Goal: Task Accomplishment & Management: Manage account settings

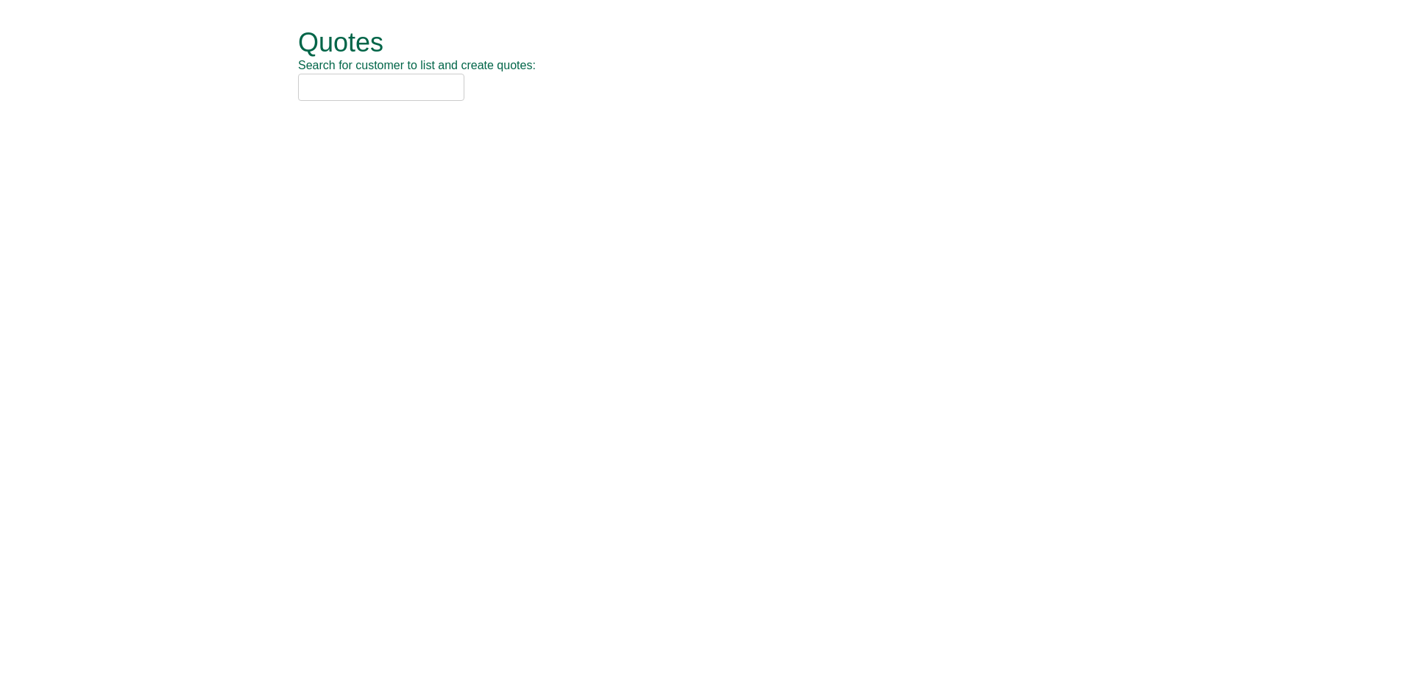
click at [344, 83] on input "text" at bounding box center [381, 87] width 166 height 27
type input "oxford un"
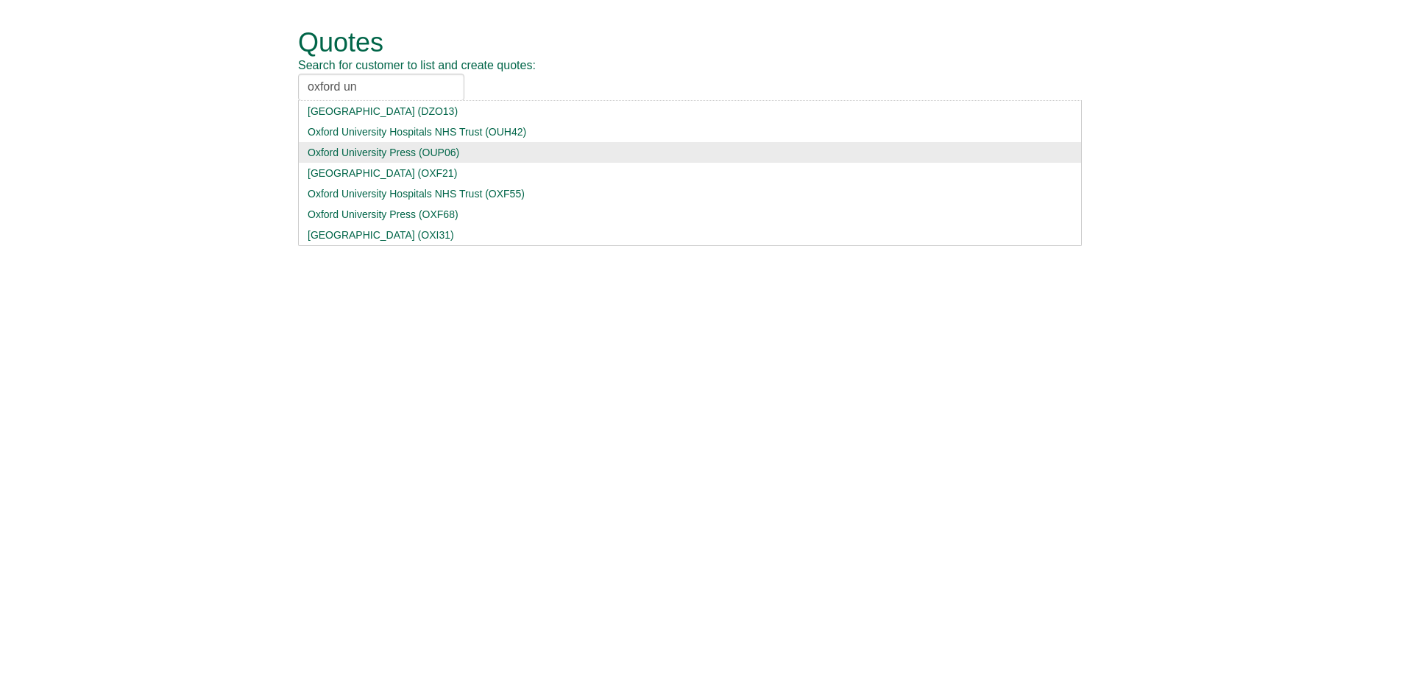
click at [361, 156] on div "Oxford University Press (OUP06)" at bounding box center [690, 152] width 765 height 15
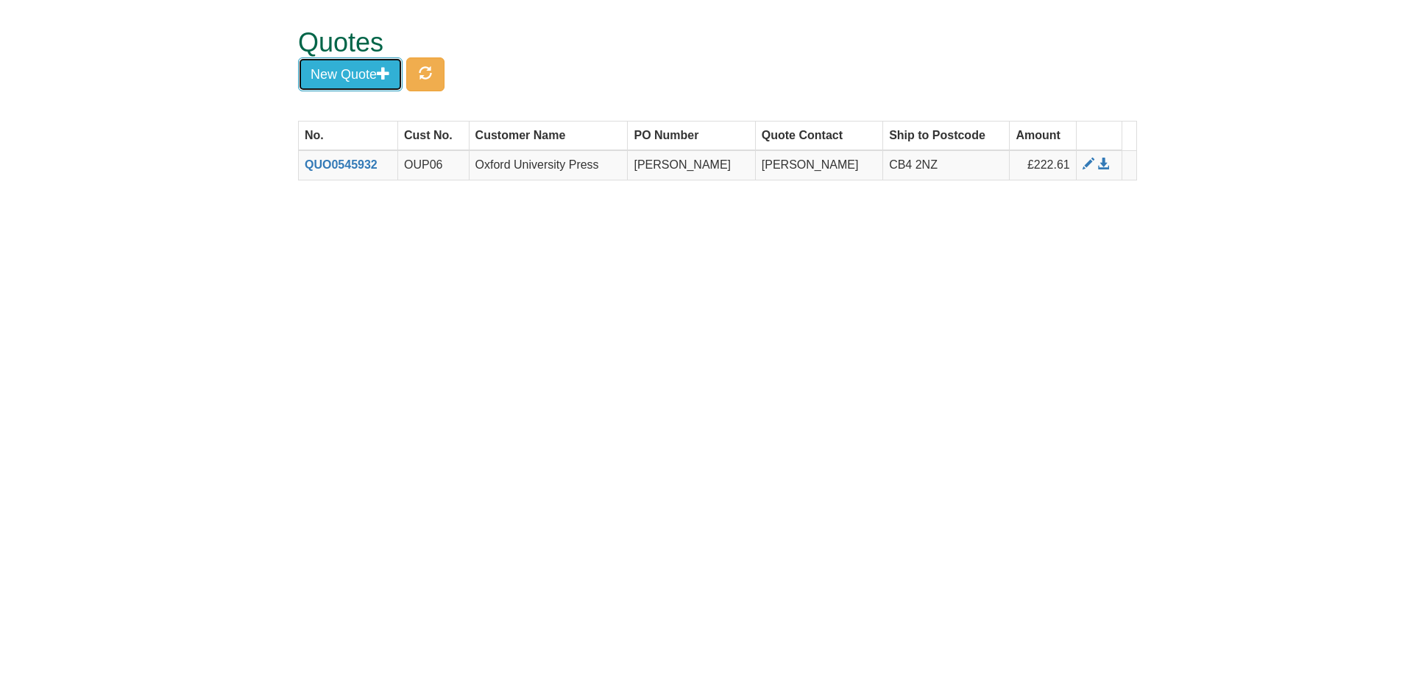
click at [381, 71] on span "button" at bounding box center [383, 72] width 13 height 13
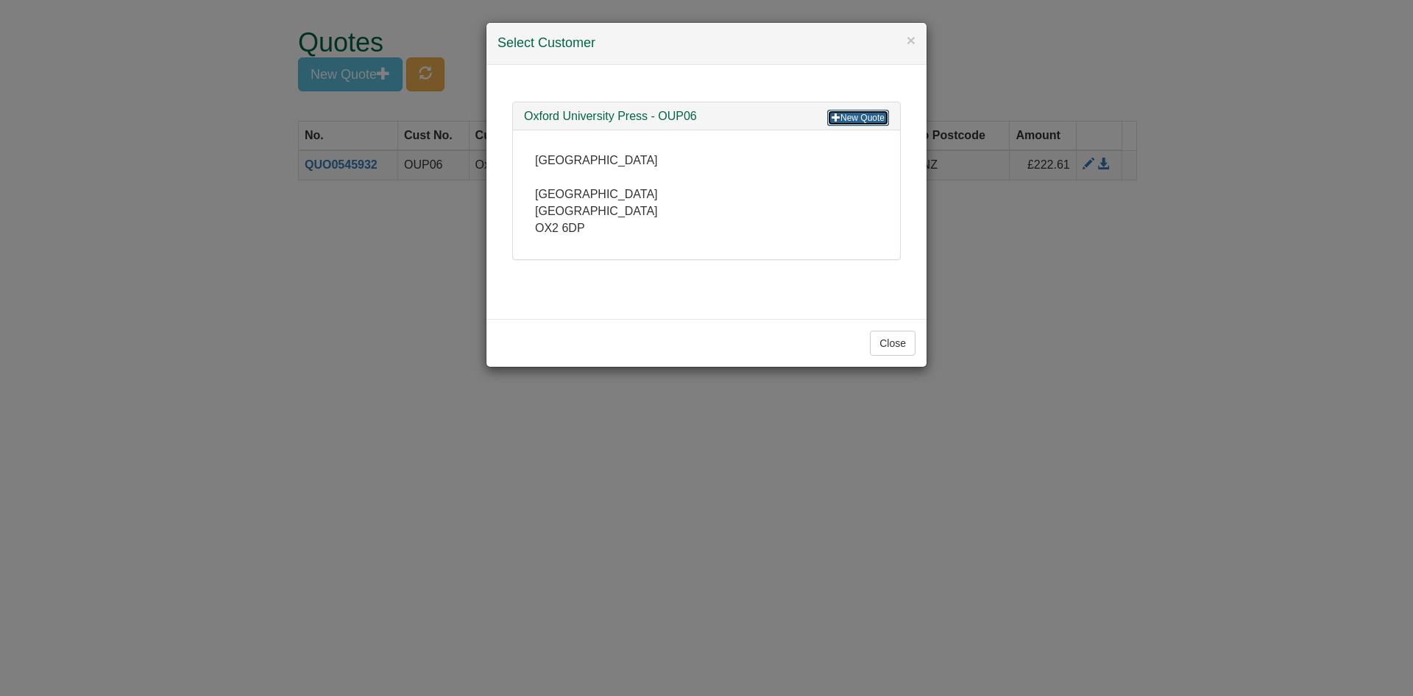
click at [851, 116] on link "New Quote" at bounding box center [858, 118] width 62 height 16
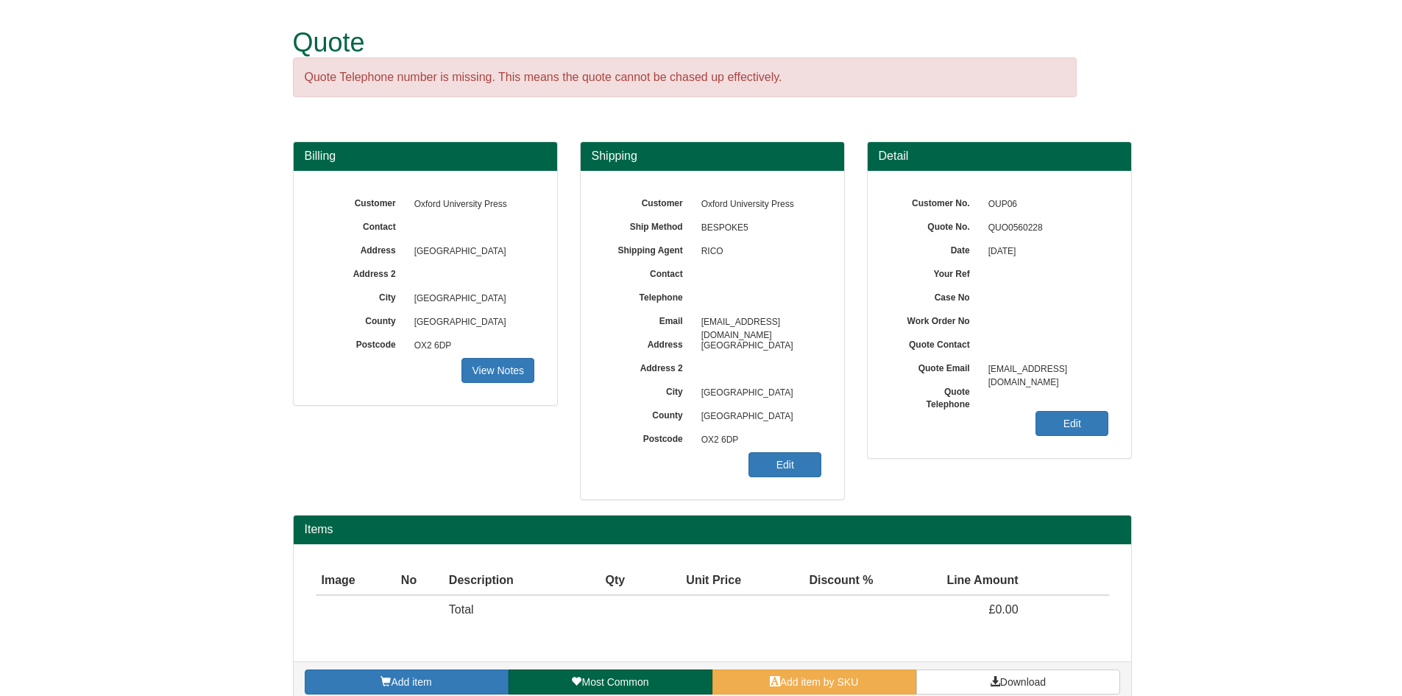
click at [1031, 429] on div "Customer No. OUP06 Quote No. QUO0560228 Date 06/10/2025 Your Ref Case No Work O…" at bounding box center [999, 314] width 263 height 287
click at [1076, 418] on link "Edit" at bounding box center [1072, 423] width 73 height 25
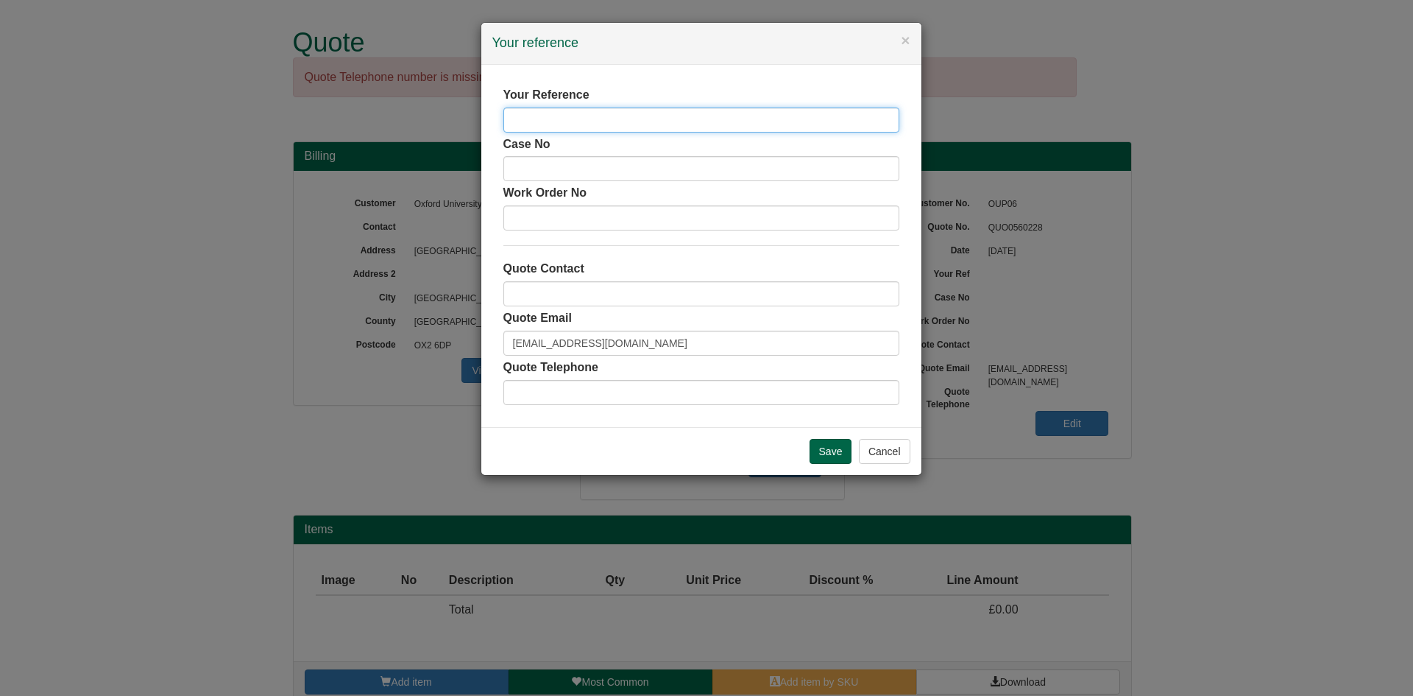
click at [562, 114] on input "text" at bounding box center [701, 119] width 396 height 25
click at [578, 115] on input "Rebecca SHarp" at bounding box center [701, 119] width 396 height 25
type input "[PERSON_NAME]"
click at [826, 453] on input "Save" at bounding box center [831, 451] width 43 height 25
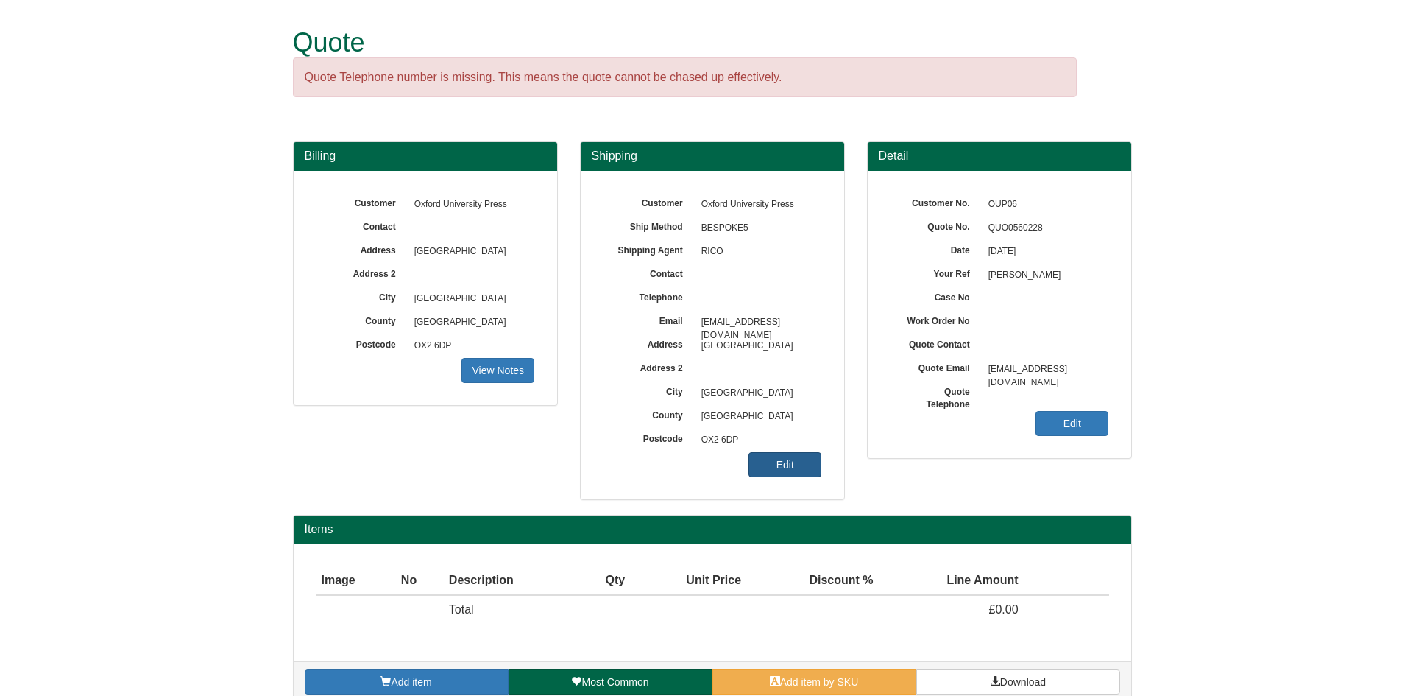
click at [760, 461] on link "Edit" at bounding box center [785, 464] width 73 height 25
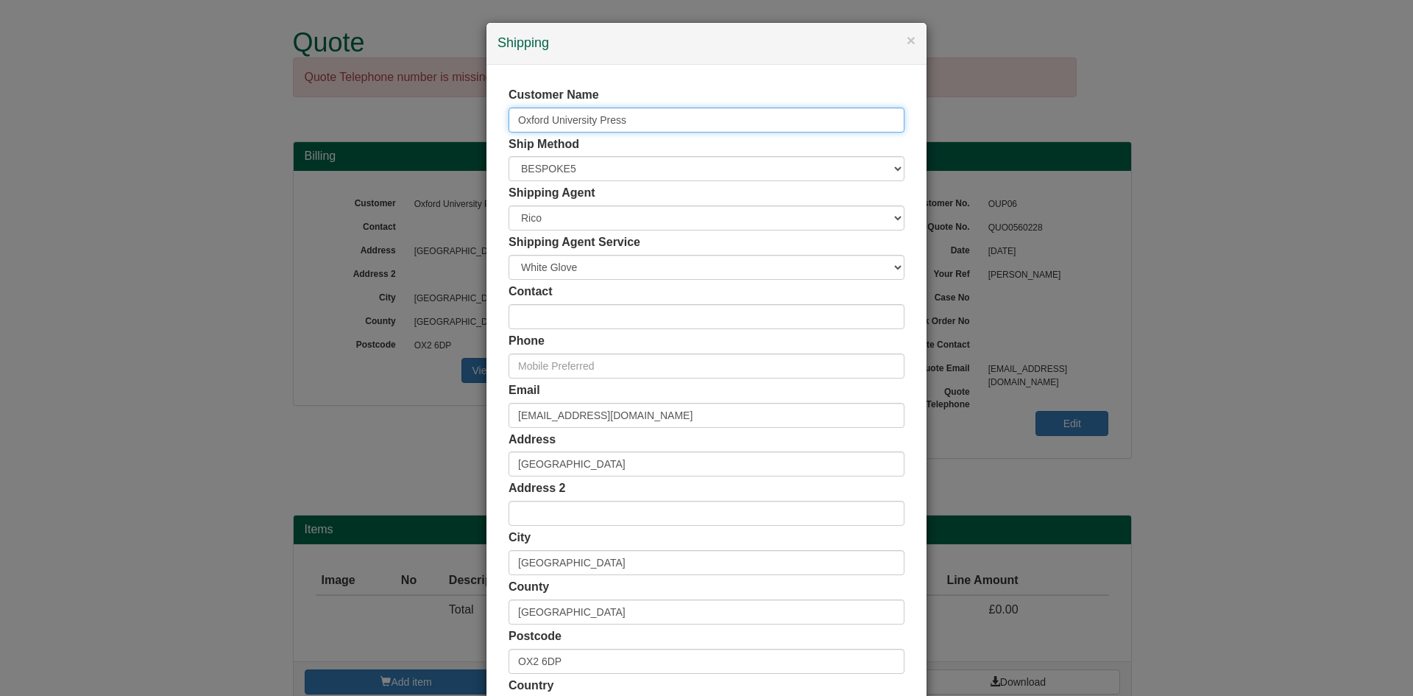
drag, startPoint x: 664, startPoint y: 122, endPoint x: 199, endPoint y: 113, distance: 465.2
click at [199, 113] on div "× Shipping Customer Name Oxford University Press Ship Method Free of Charge £5 …" at bounding box center [706, 348] width 1413 height 696
type input "[PERSON_NAME]"
drag, startPoint x: 617, startPoint y: 424, endPoint x: 205, endPoint y: 450, distance: 413.0
click at [205, 450] on div "× Shipping Customer Name [PERSON_NAME] Ship Method Free of Charge £5 Flat Rate …" at bounding box center [706, 348] width 1413 height 696
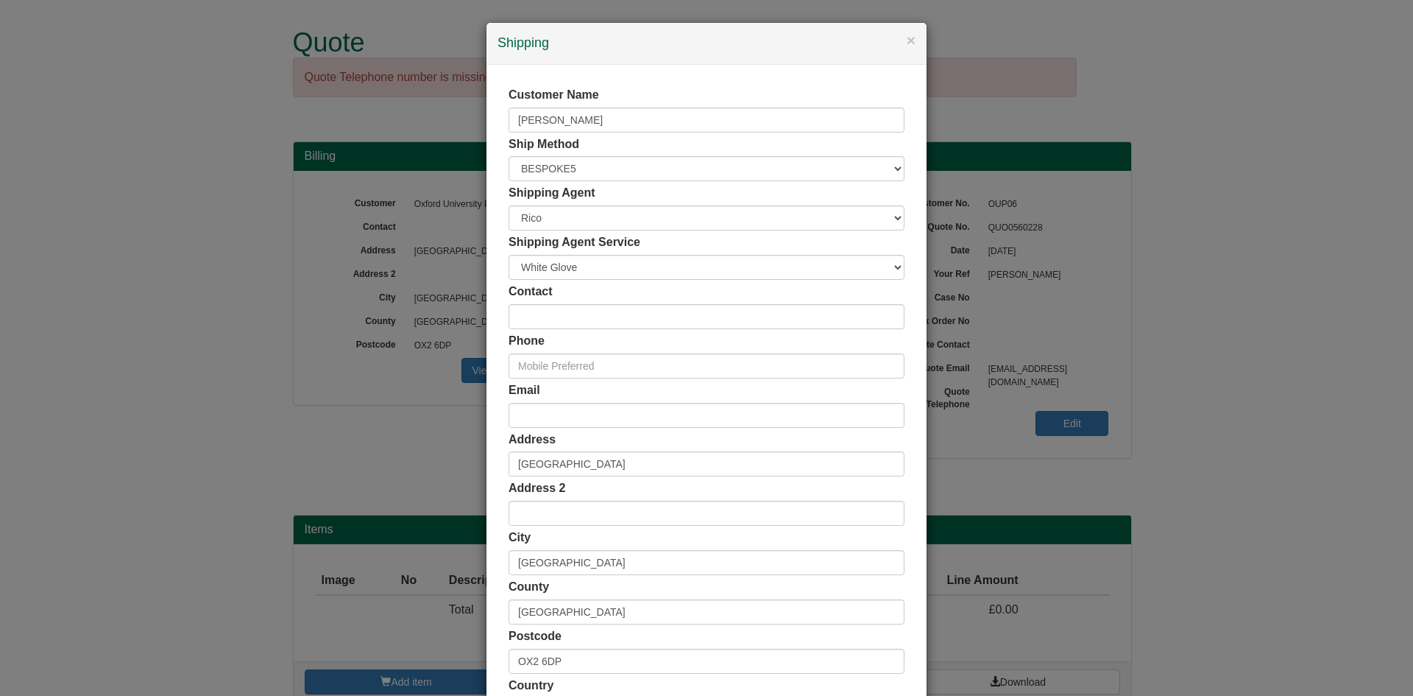
click at [584, 389] on div "Email" at bounding box center [707, 405] width 396 height 46
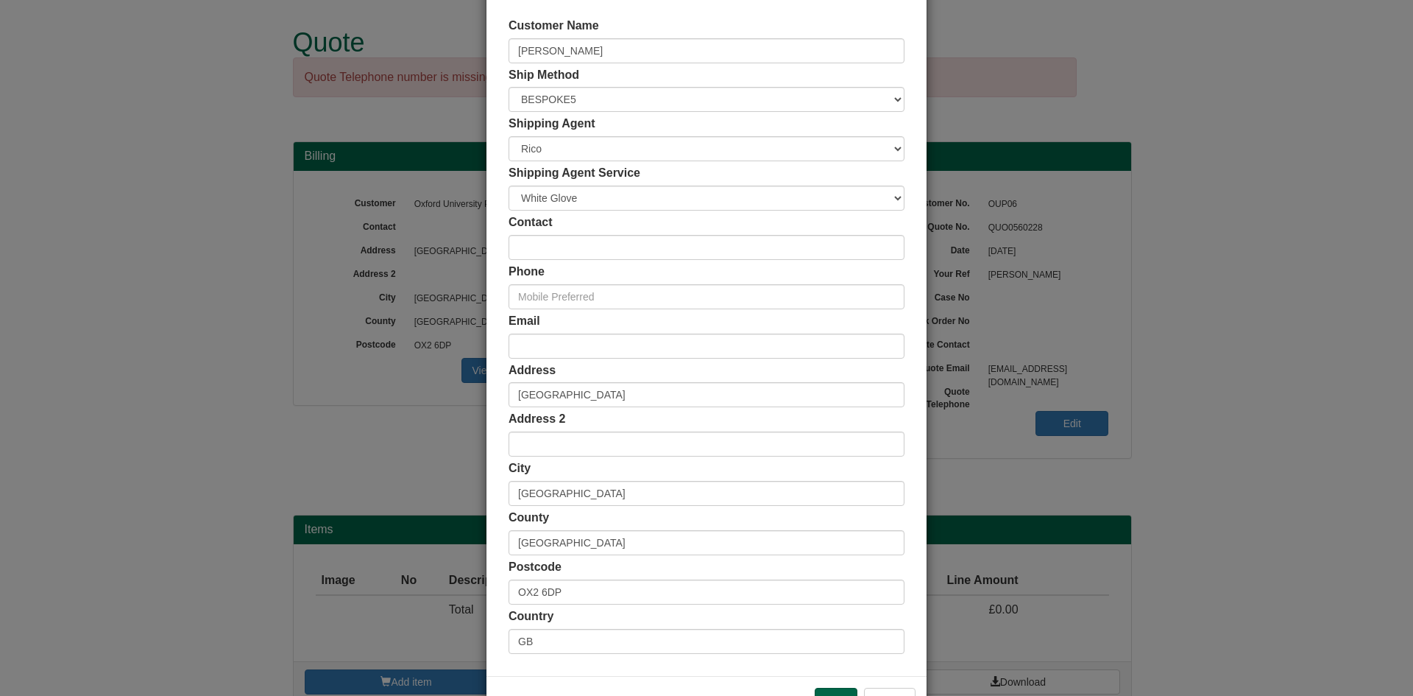
scroll to position [120, 0]
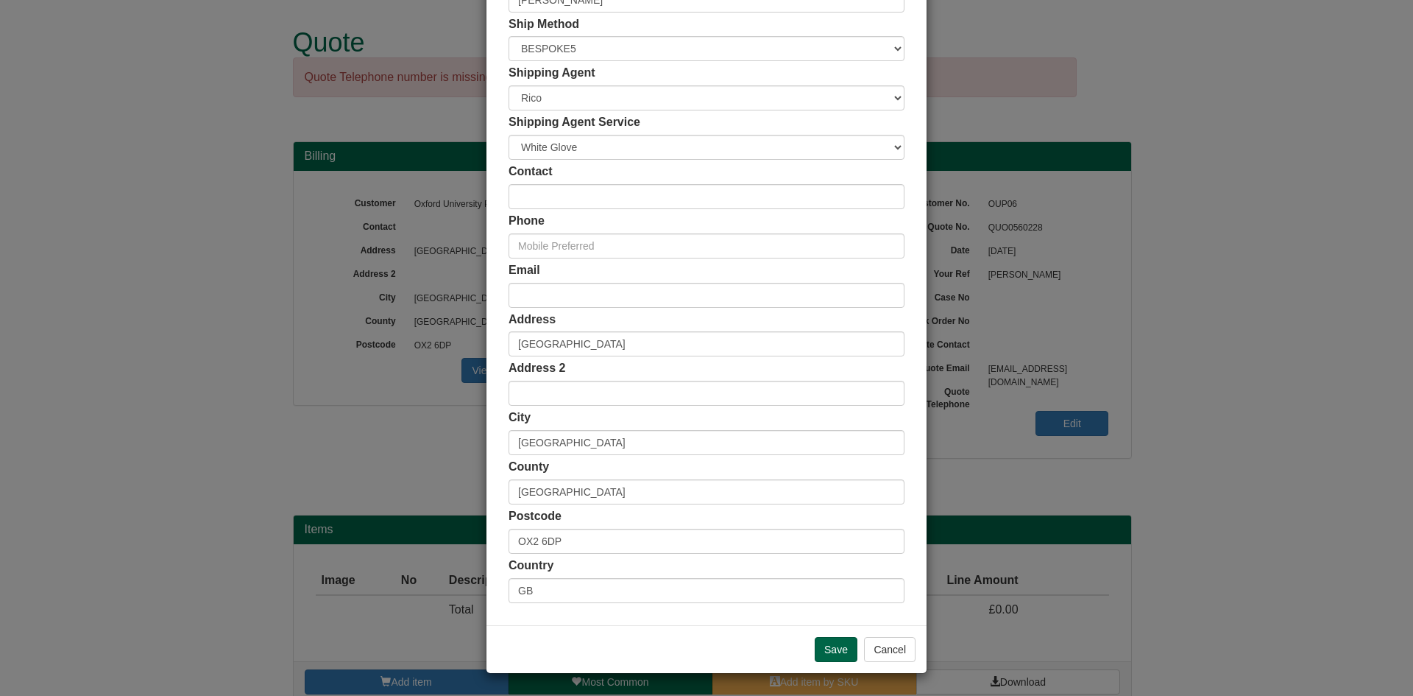
click at [828, 662] on div "Save Cancel" at bounding box center [707, 649] width 440 height 48
click at [828, 657] on input "Save" at bounding box center [836, 649] width 43 height 25
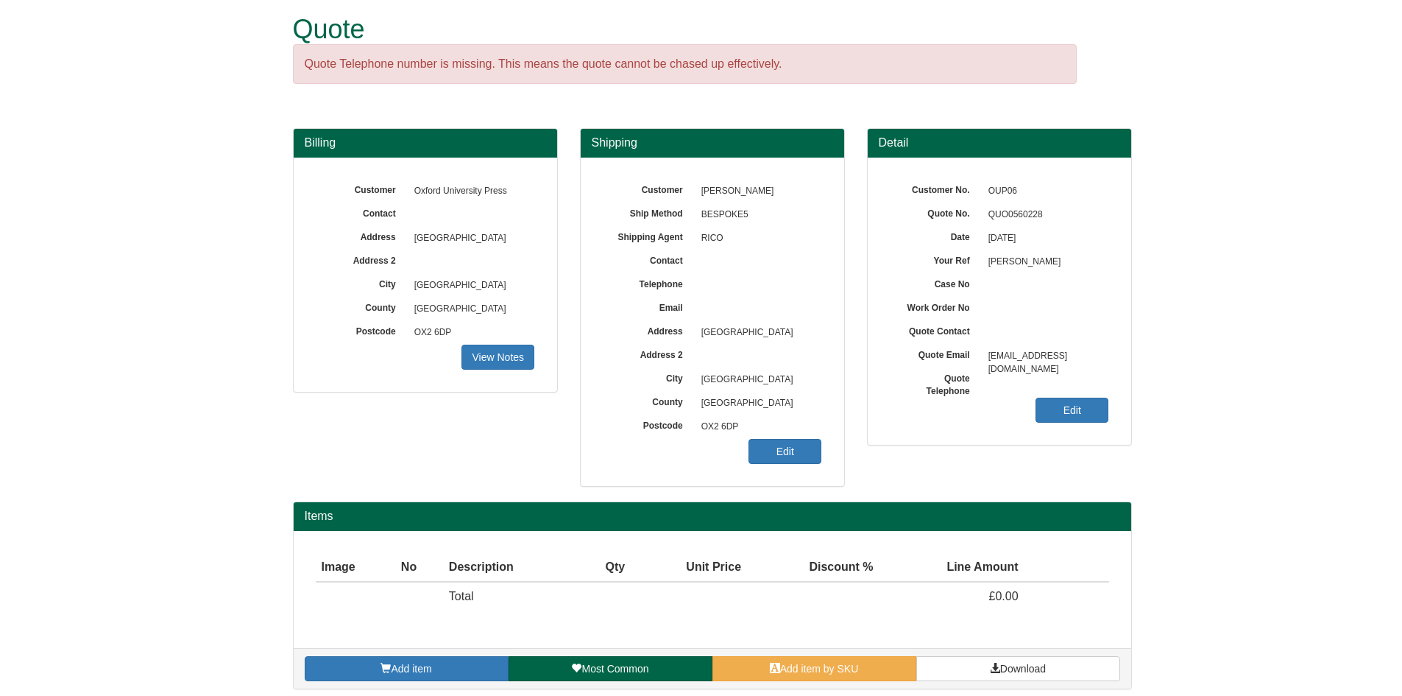
scroll to position [21, 0]
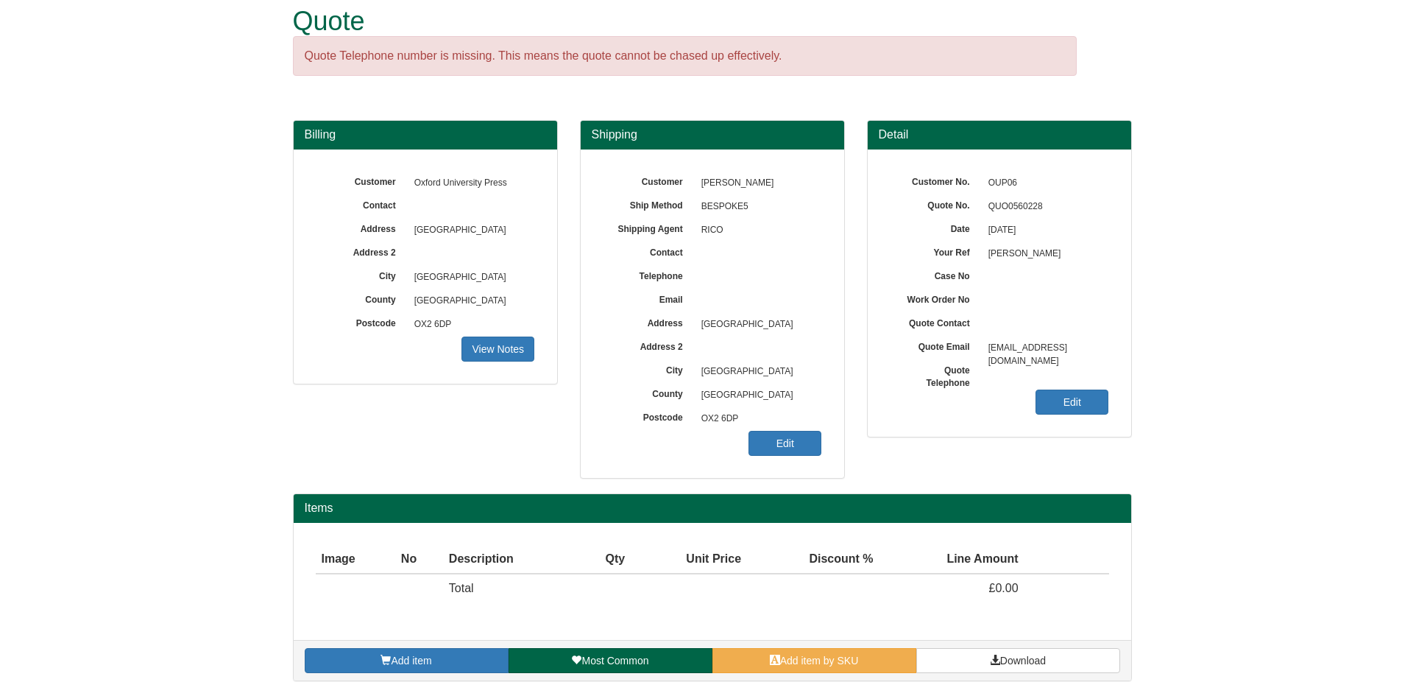
click at [431, 646] on div "Add item Most Common Add item by SKU Download" at bounding box center [713, 660] width 838 height 40
click at [425, 657] on span "Add item" at bounding box center [411, 660] width 40 height 12
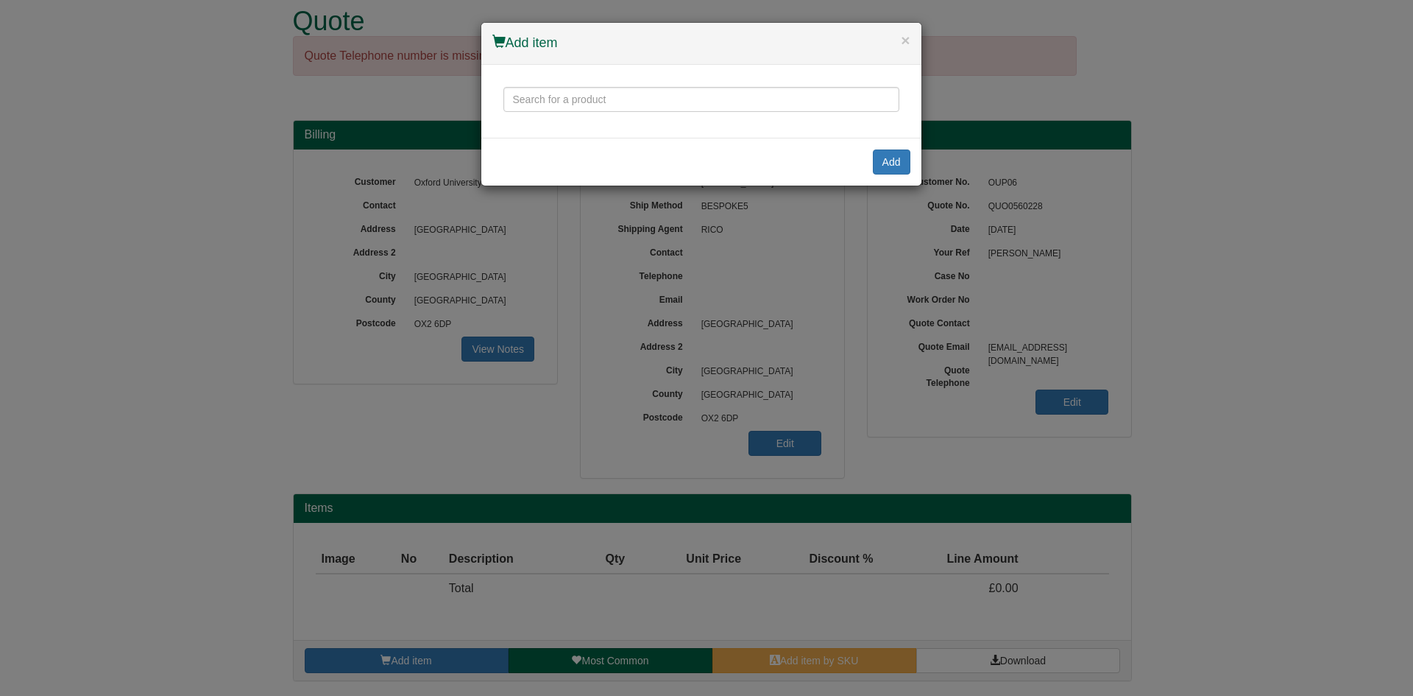
click at [668, 113] on div at bounding box center [701, 101] width 440 height 73
click at [604, 103] on input "text" at bounding box center [701, 99] width 396 height 25
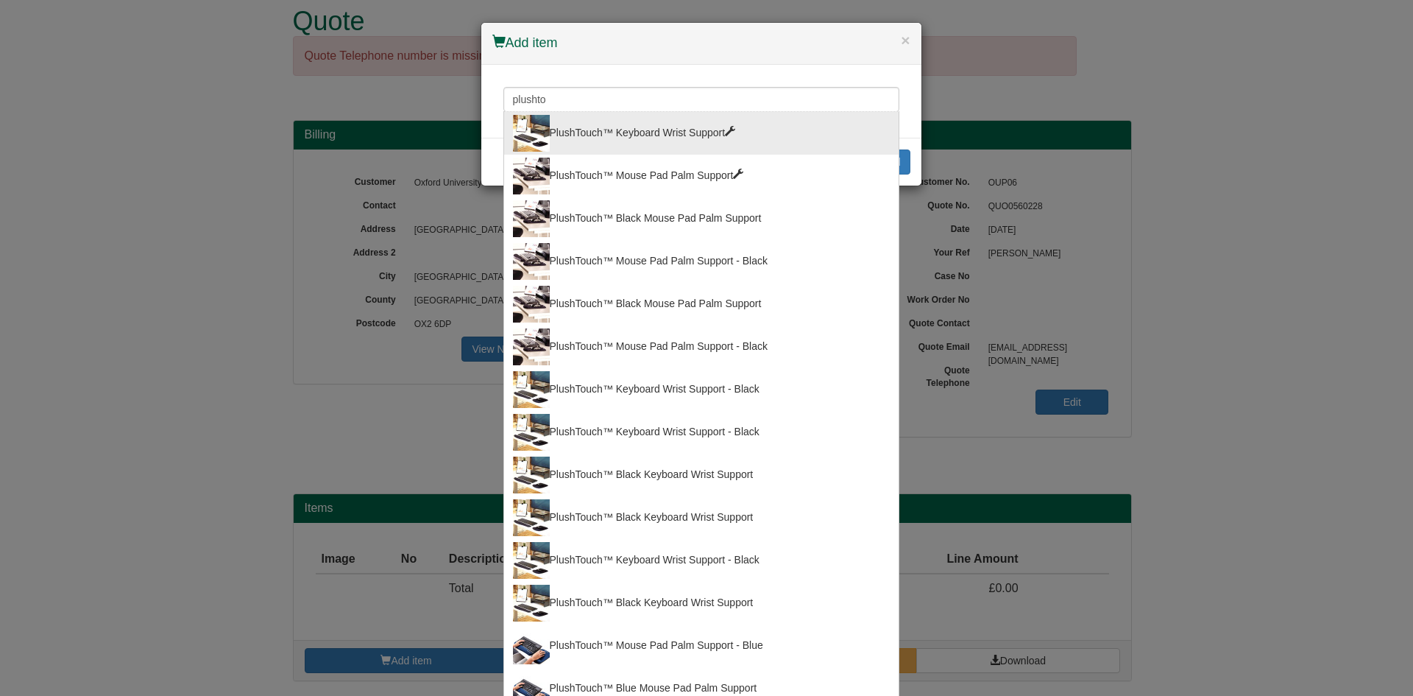
click at [789, 127] on div "PlushTouch™ Keyboard Wrist Support" at bounding box center [701, 133] width 377 height 37
type input "PlushTouch™ Keyboard Wrist Support"
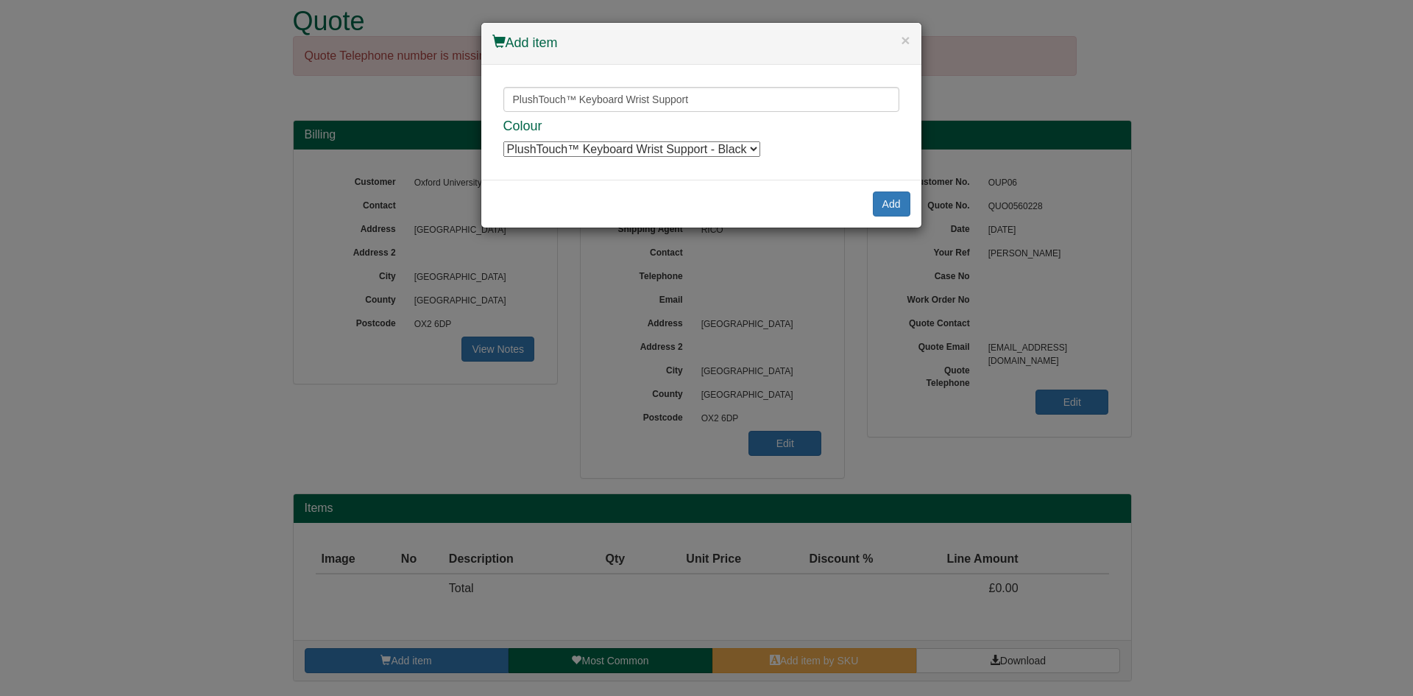
click at [910, 202] on div "Add" at bounding box center [701, 204] width 440 height 48
click at [907, 199] on button "Add" at bounding box center [892, 203] width 38 height 25
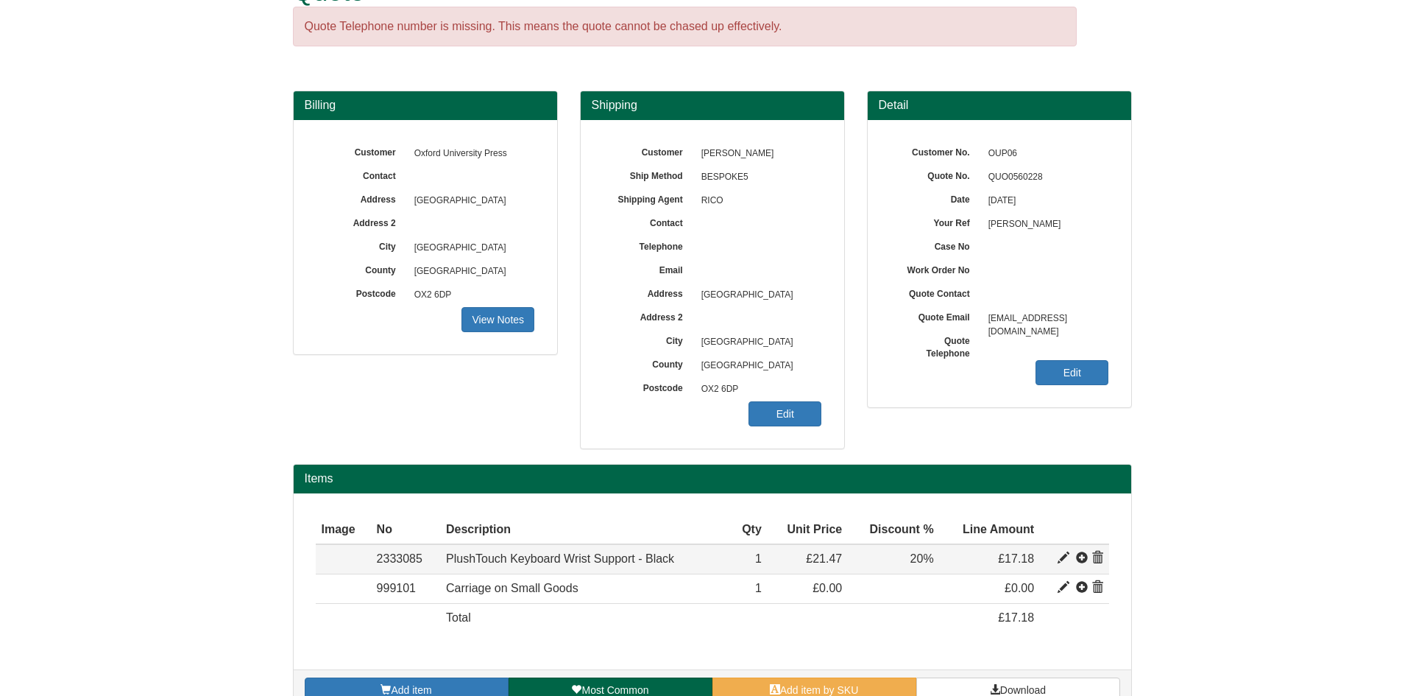
scroll to position [80, 0]
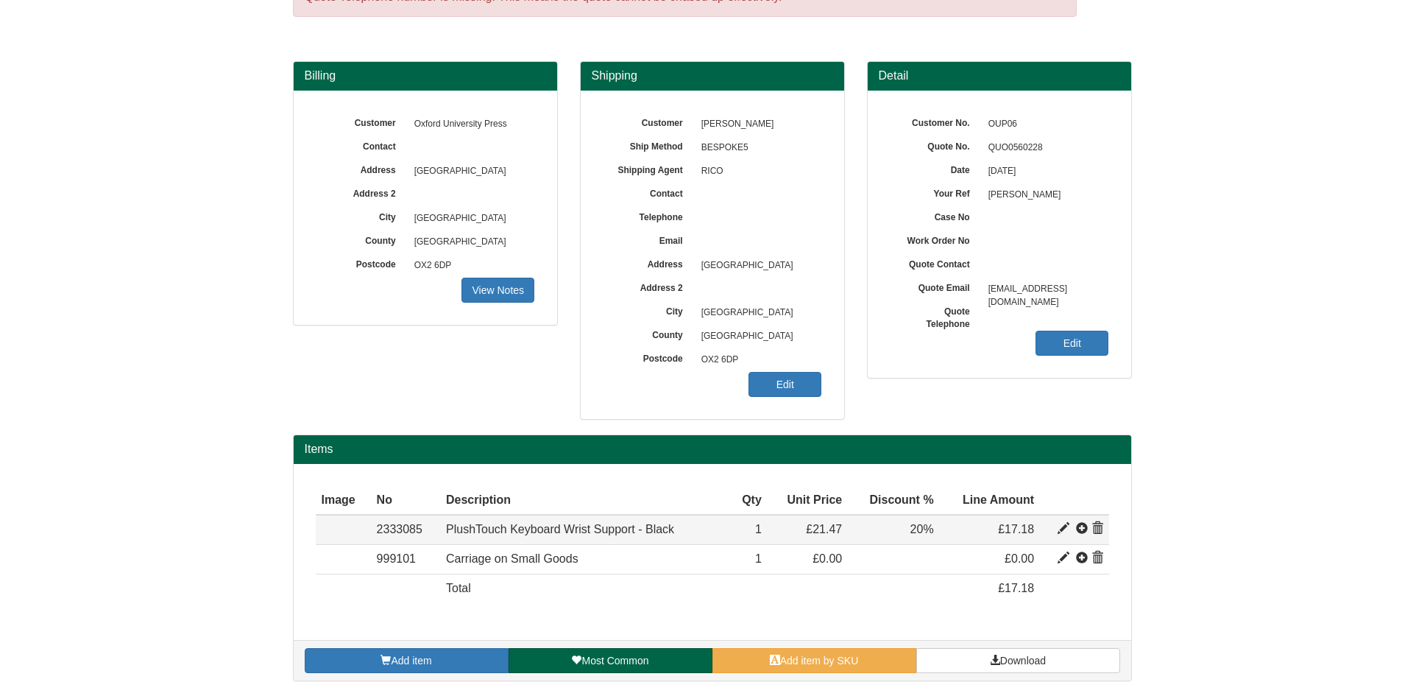
click at [1078, 526] on span at bounding box center [1082, 529] width 12 height 12
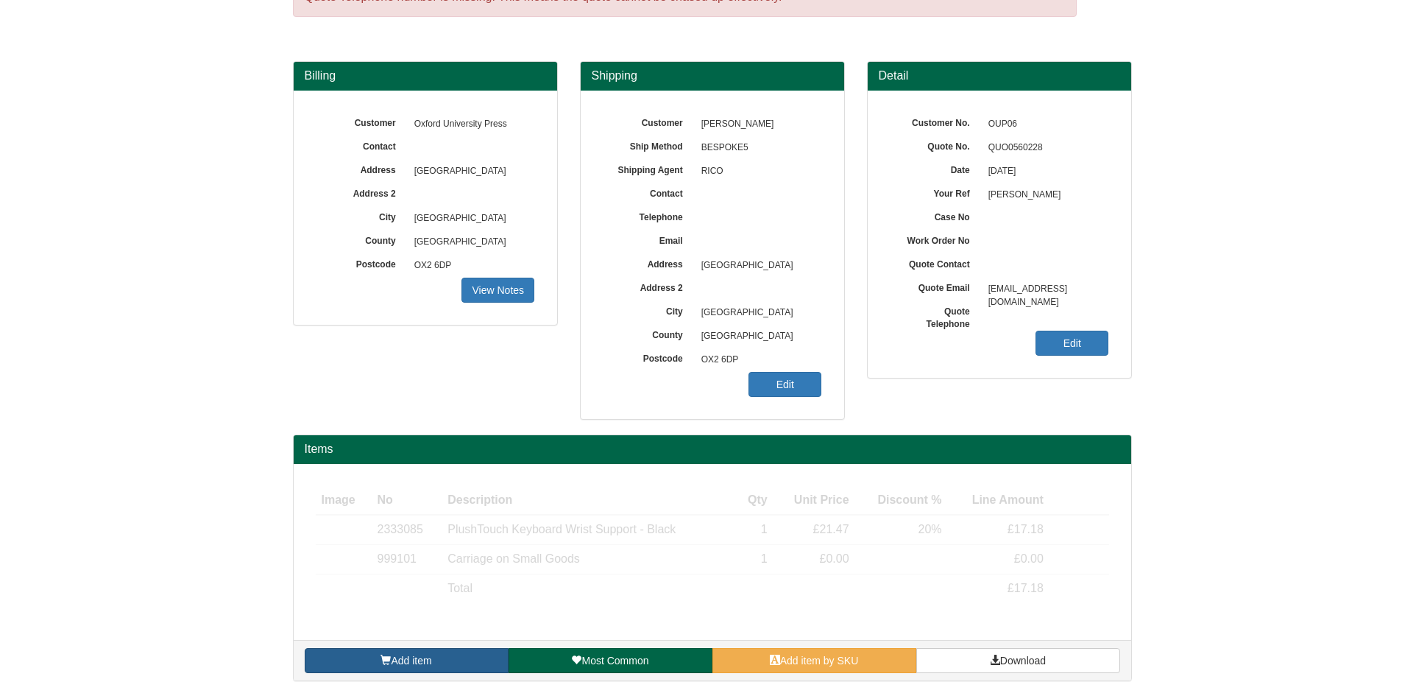
click at [422, 654] on span "Add item" at bounding box center [411, 660] width 40 height 12
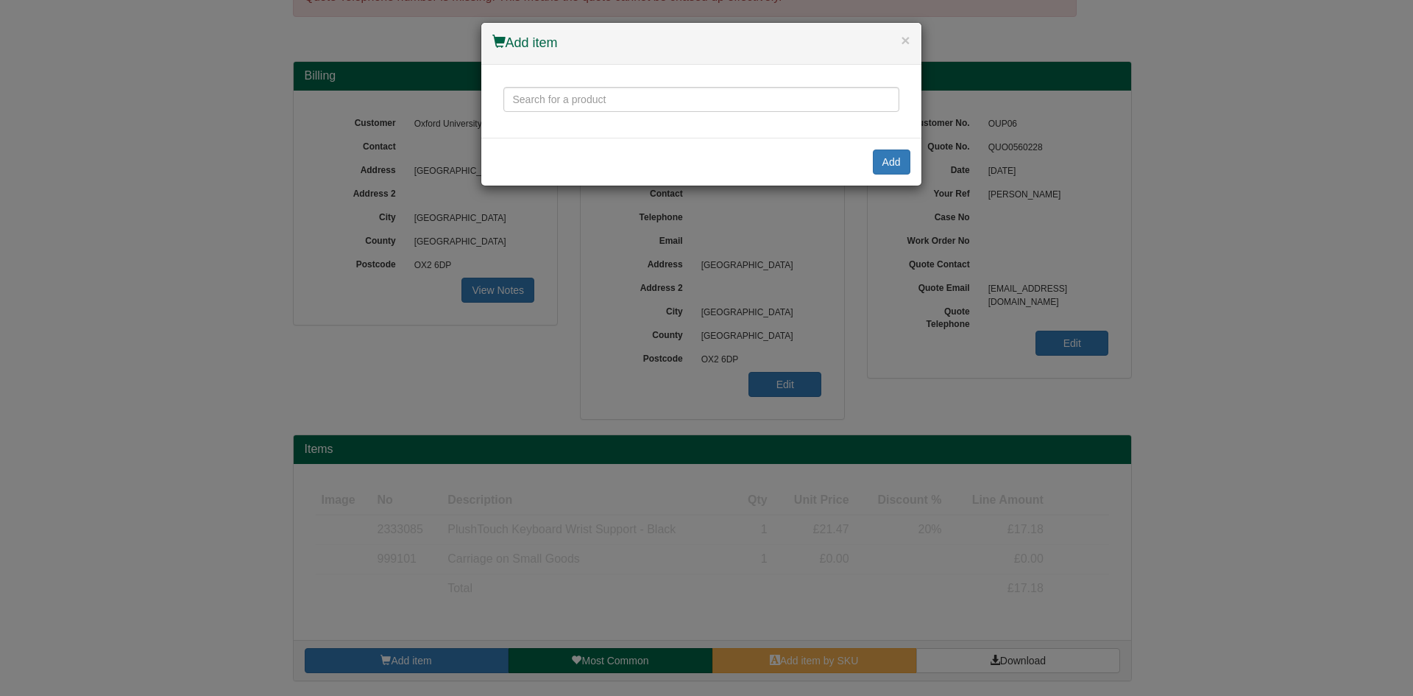
click at [601, 82] on div "PlushTouch™ Keyboard Wrist Support PlushTouch™ Mouse Pad Palm Support PlushTouc…" at bounding box center [701, 101] width 440 height 73
click at [601, 93] on input "text" at bounding box center [701, 99] width 396 height 25
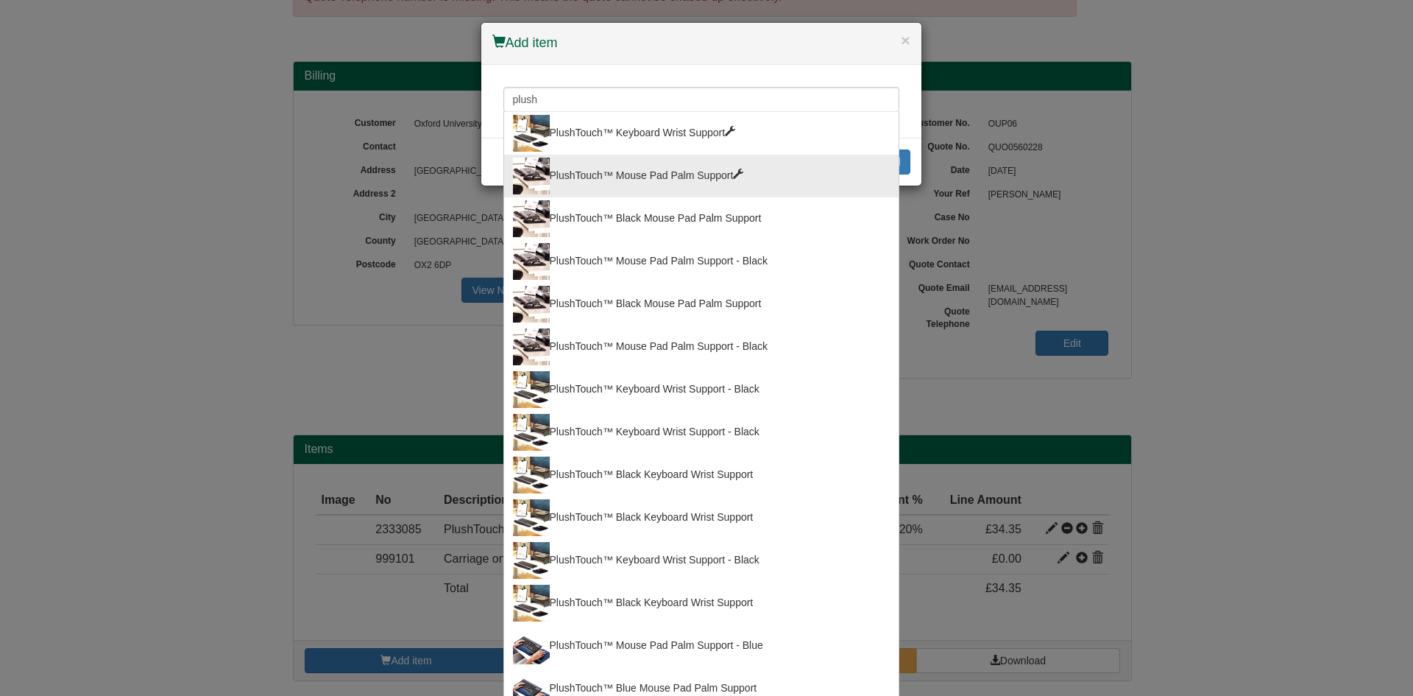
click at [631, 158] on div "PlushTouch™ Mouse Pad Palm Support" at bounding box center [701, 176] width 377 height 37
type input "PlushTouch™ Mouse Pad Palm Support"
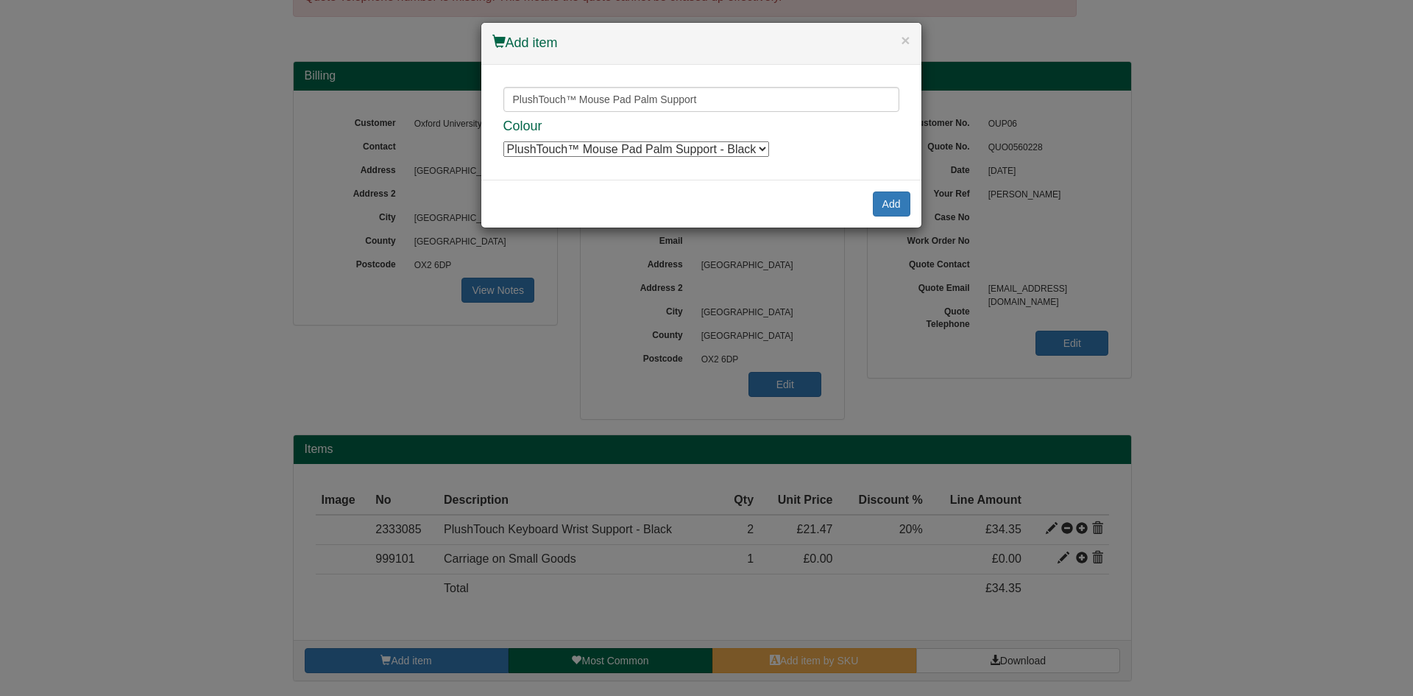
click at [755, 145] on select "PlushTouch™ Mouse Pad Palm Support - Black PlushTouch™ Mouse Pad Palm Support -…" at bounding box center [636, 148] width 266 height 15
click at [896, 213] on button "Add" at bounding box center [892, 203] width 38 height 25
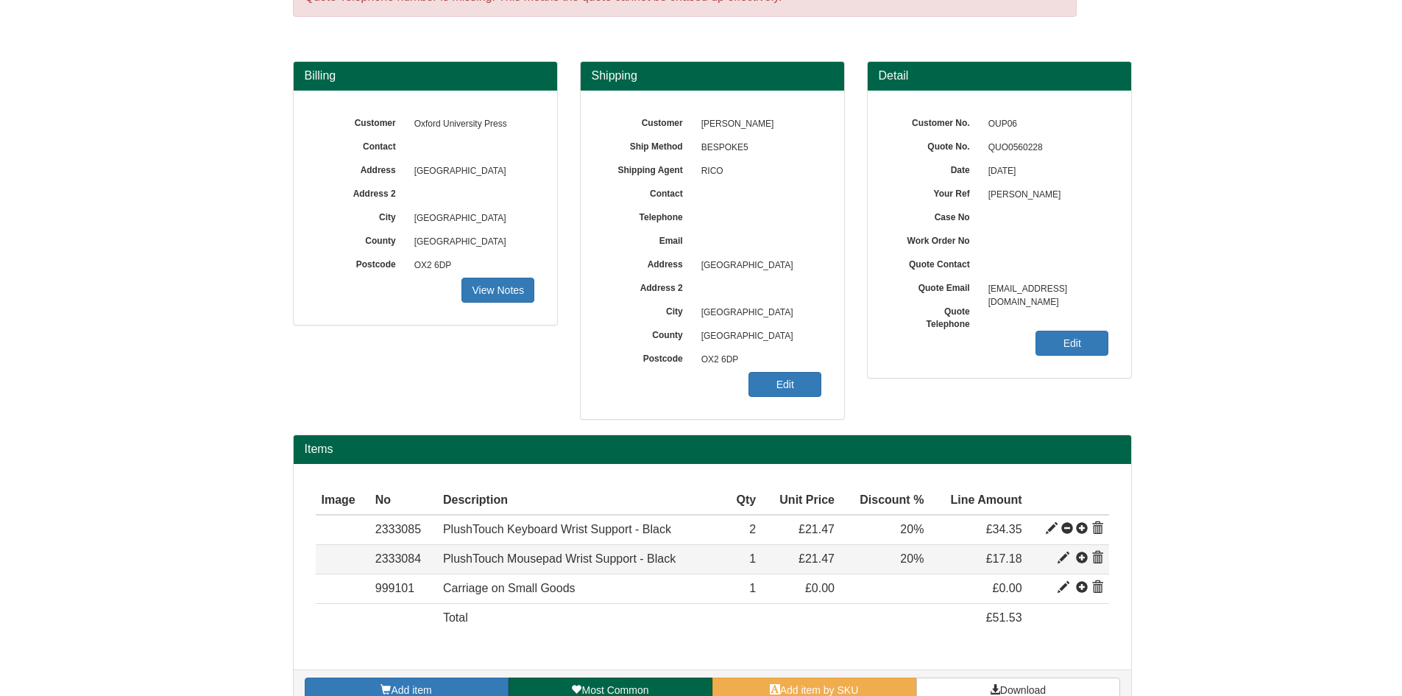
click at [1086, 559] on span at bounding box center [1082, 558] width 12 height 12
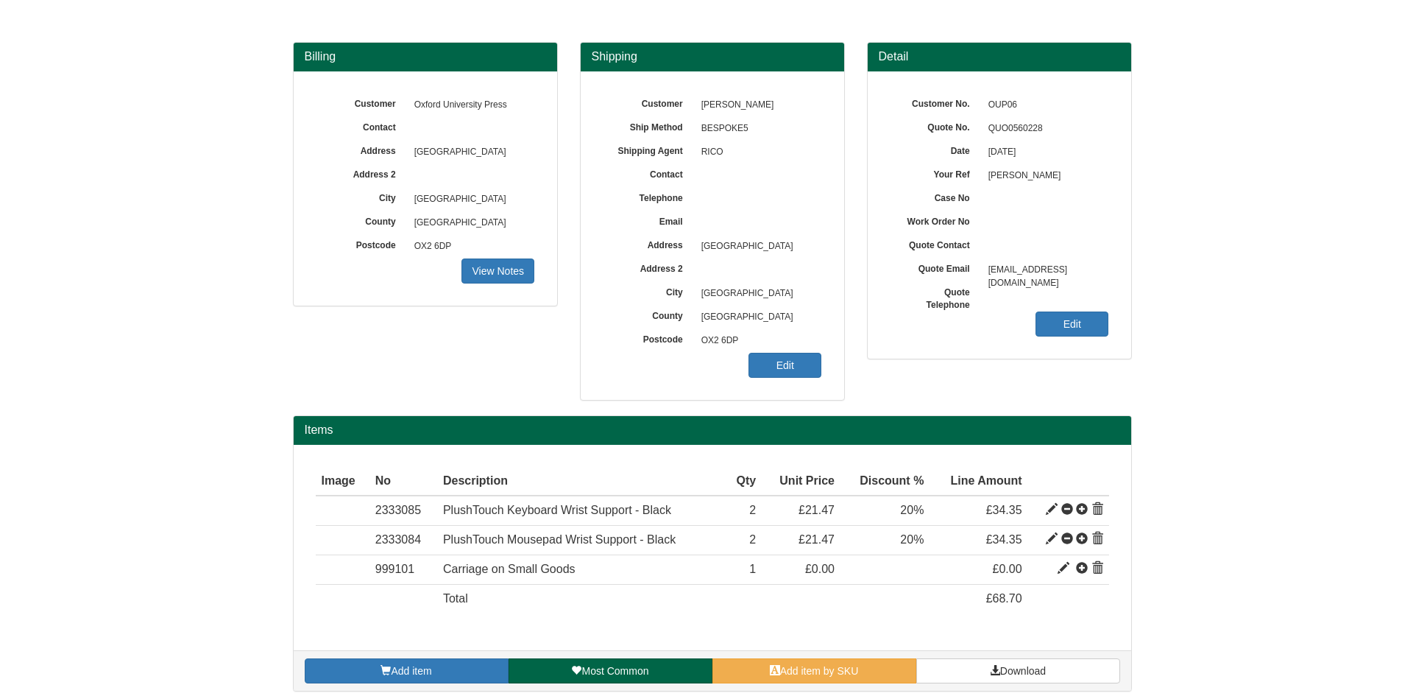
scroll to position [110, 0]
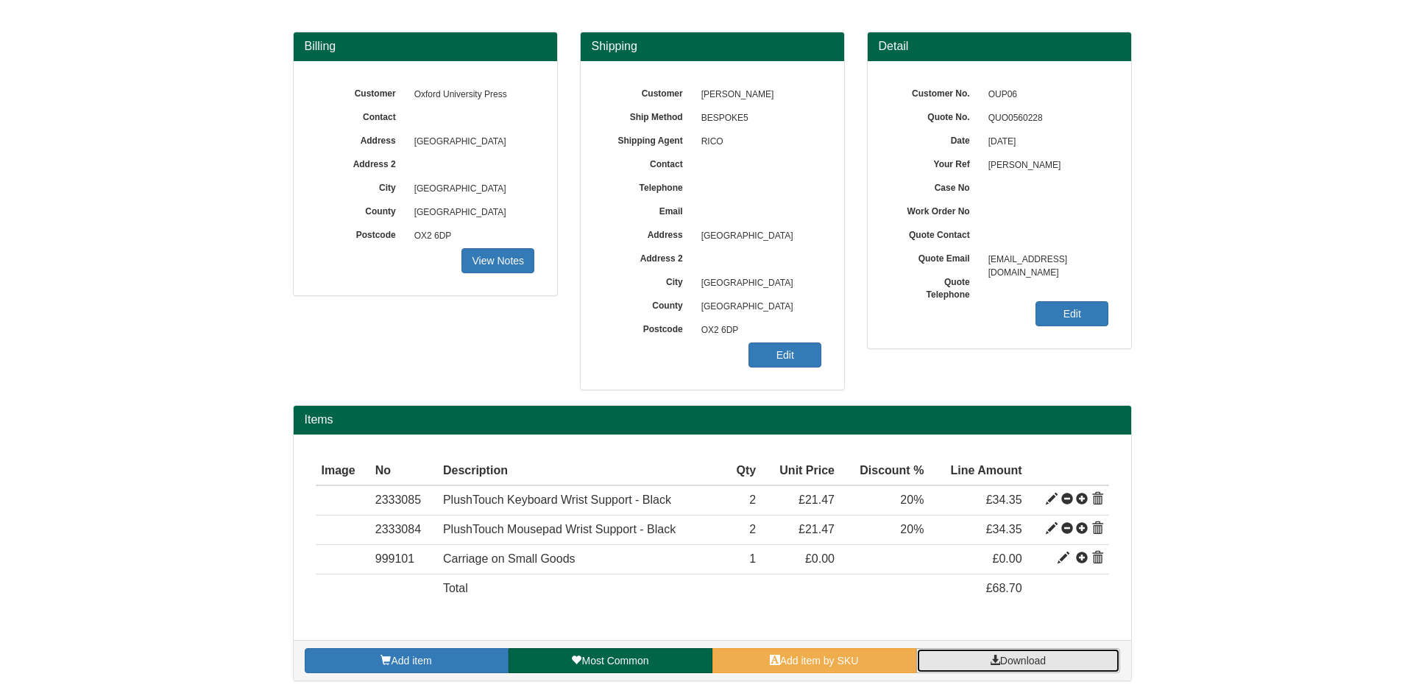
click at [1010, 656] on span "Download" at bounding box center [1023, 660] width 46 height 12
